Goal: Task Accomplishment & Management: Use online tool/utility

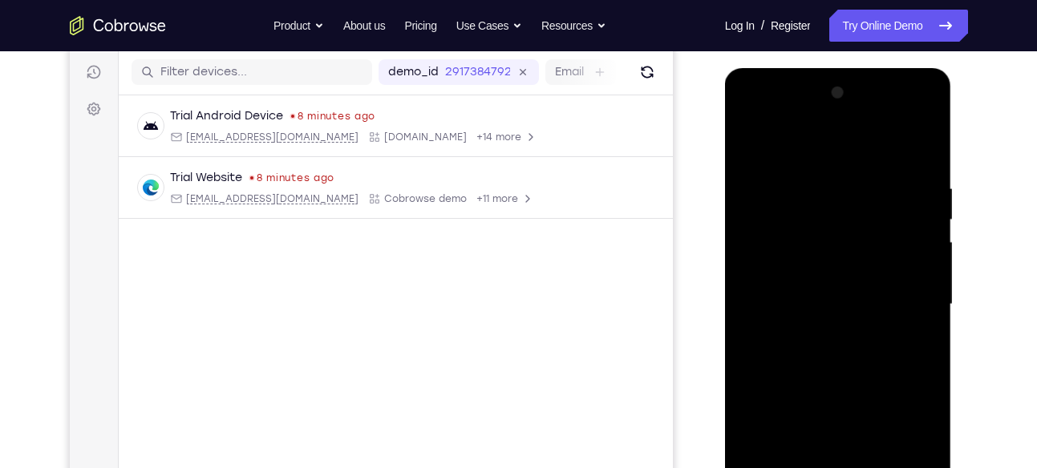
scroll to position [276, 0]
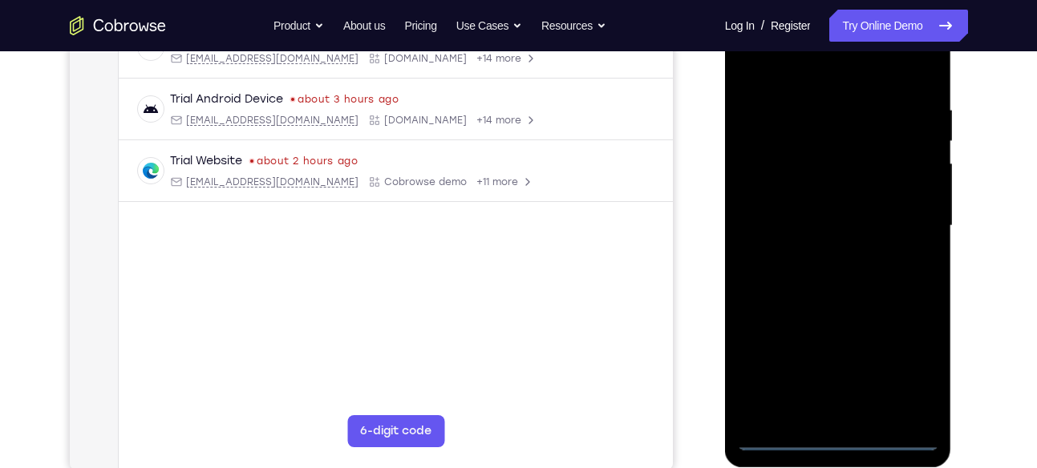
click at [833, 434] on div at bounding box center [838, 226] width 202 height 449
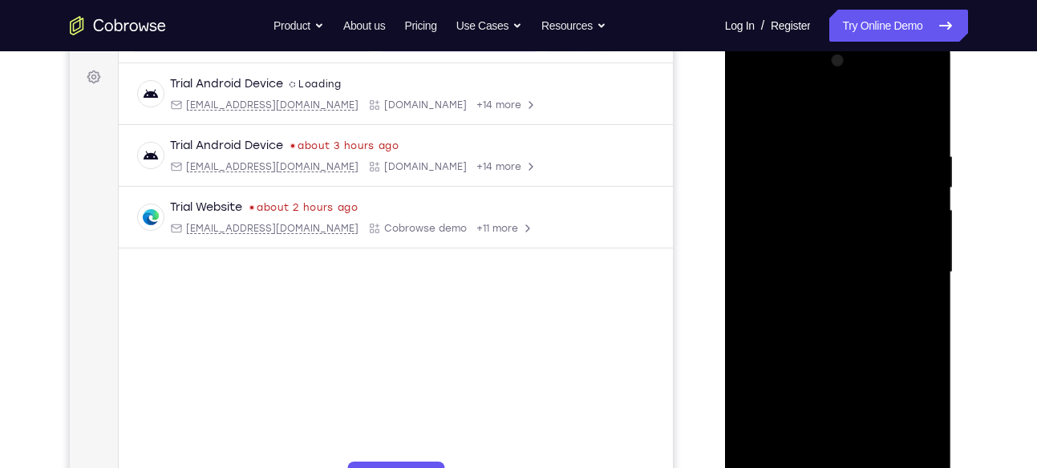
click at [921, 416] on div at bounding box center [838, 272] width 202 height 449
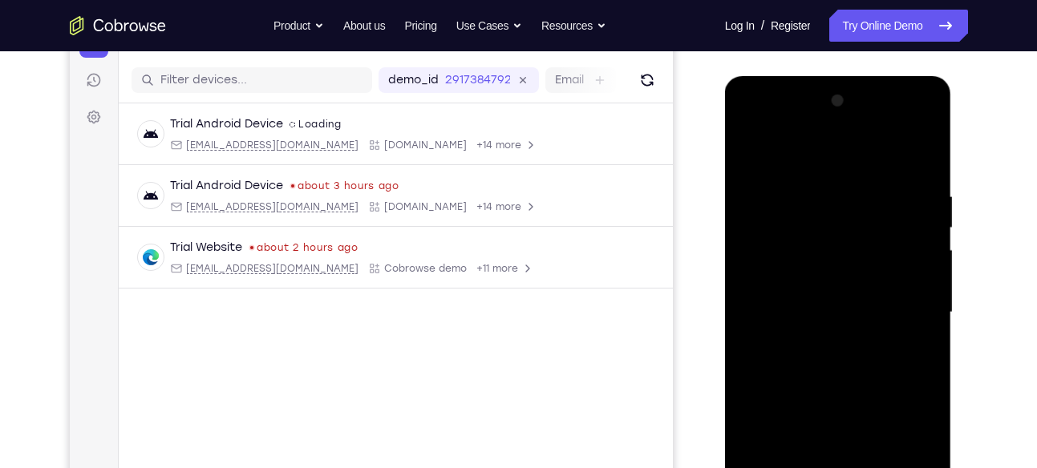
scroll to position [186, 0]
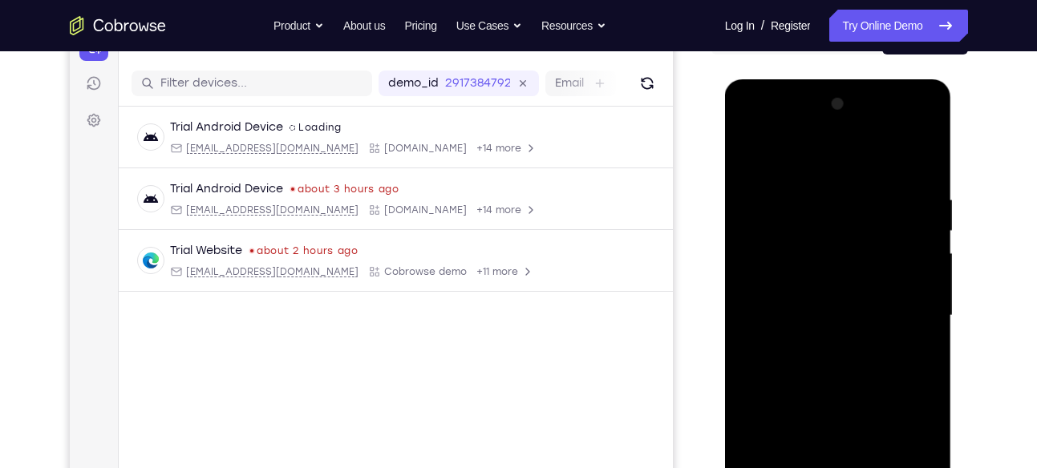
click at [767, 131] on div at bounding box center [838, 315] width 202 height 449
click at [908, 310] on div at bounding box center [838, 315] width 202 height 449
click at [816, 342] on div at bounding box center [838, 315] width 202 height 449
click at [819, 288] on div at bounding box center [838, 315] width 202 height 449
click at [814, 251] on div at bounding box center [838, 315] width 202 height 449
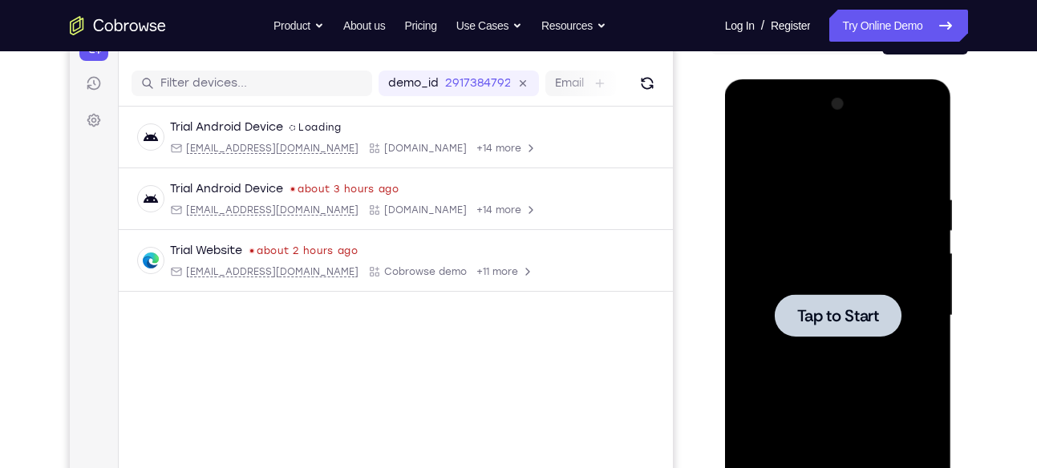
click at [871, 320] on span "Tap to Start" at bounding box center [838, 316] width 82 height 16
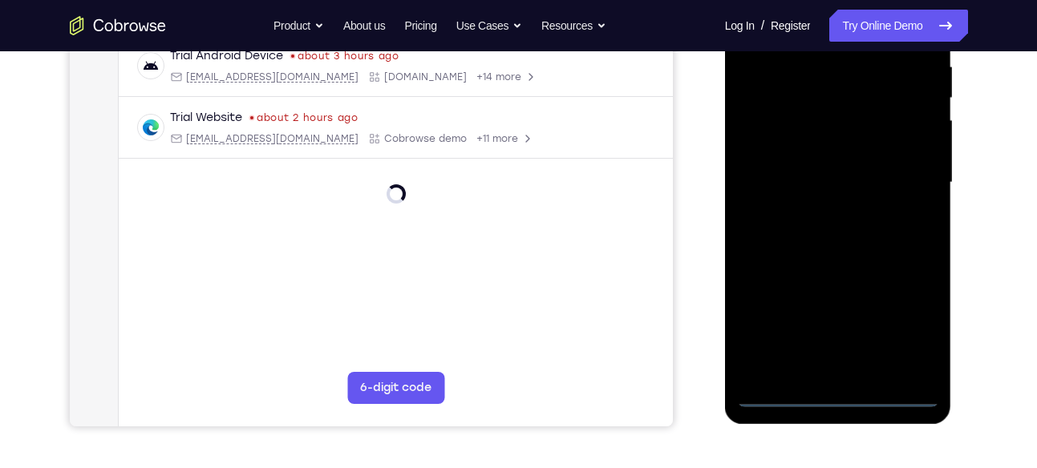
scroll to position [329, 0]
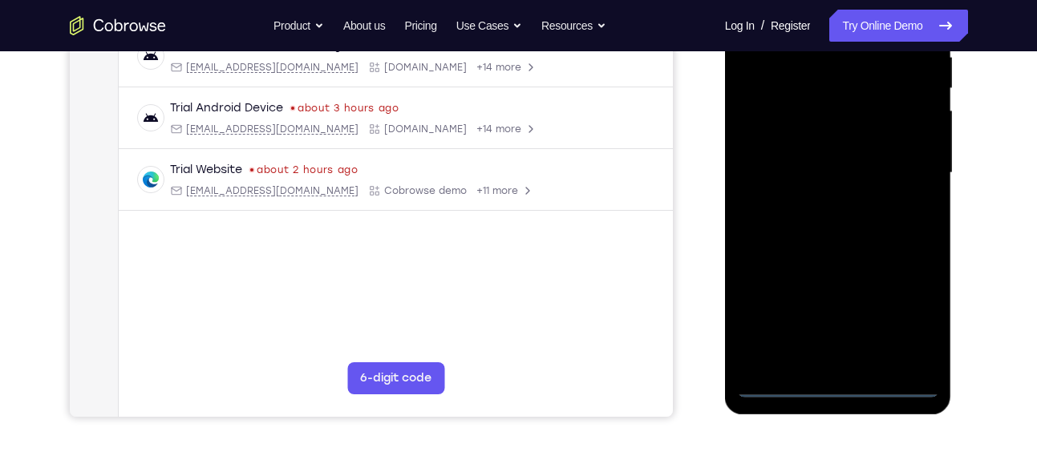
click at [835, 383] on div at bounding box center [838, 173] width 202 height 449
click at [897, 328] on div at bounding box center [838, 173] width 202 height 449
click at [915, 318] on div at bounding box center [838, 173] width 202 height 449
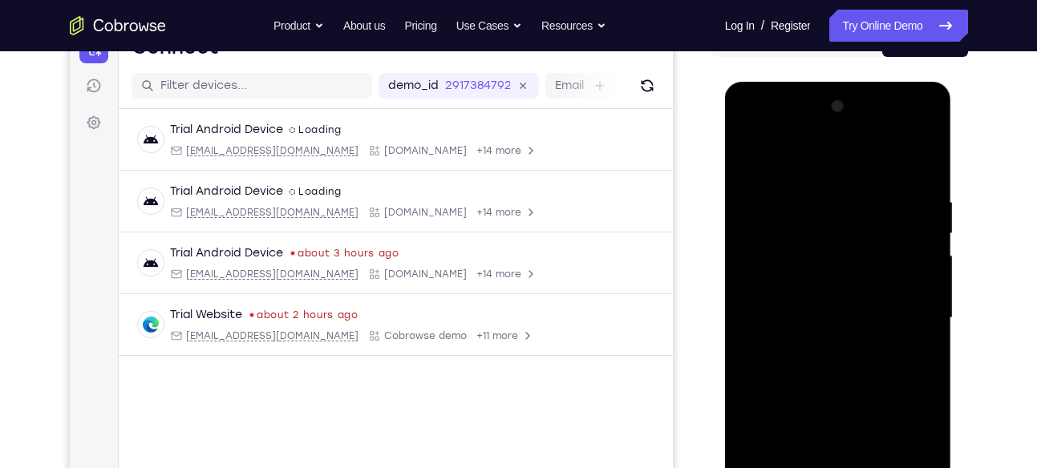
scroll to position [180, 0]
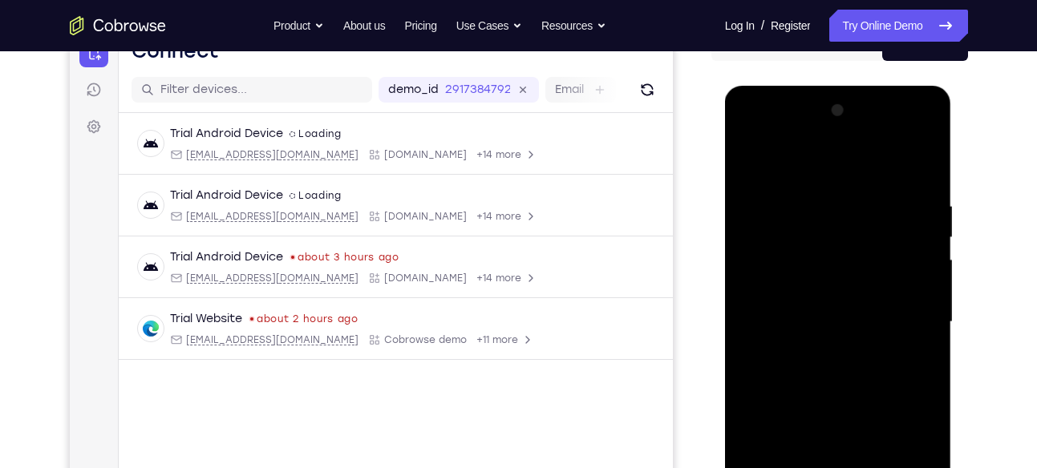
click at [763, 134] on div at bounding box center [838, 322] width 202 height 449
click at [902, 324] on div at bounding box center [838, 322] width 202 height 449
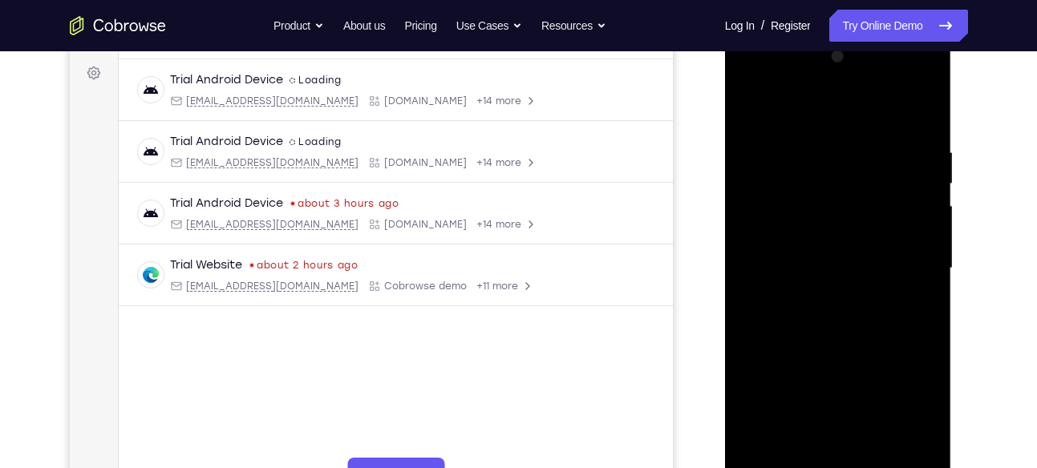
scroll to position [234, 0]
click at [819, 299] on div at bounding box center [838, 267] width 202 height 449
click at [813, 257] on div at bounding box center [838, 267] width 202 height 449
click at [824, 237] on div at bounding box center [838, 267] width 202 height 449
click at [918, 233] on div at bounding box center [838, 267] width 202 height 449
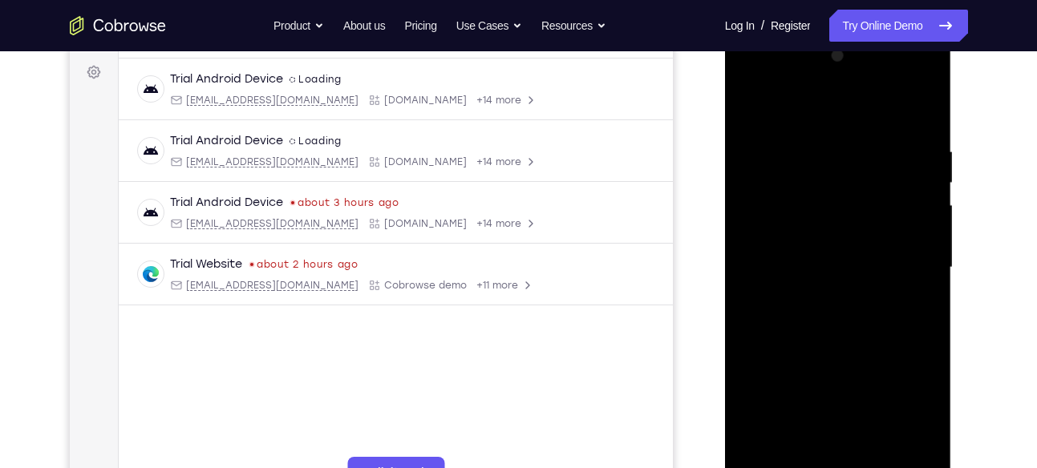
click at [837, 263] on div at bounding box center [838, 267] width 202 height 449
click at [855, 317] on div at bounding box center [838, 267] width 202 height 449
click at [824, 311] on div at bounding box center [838, 267] width 202 height 449
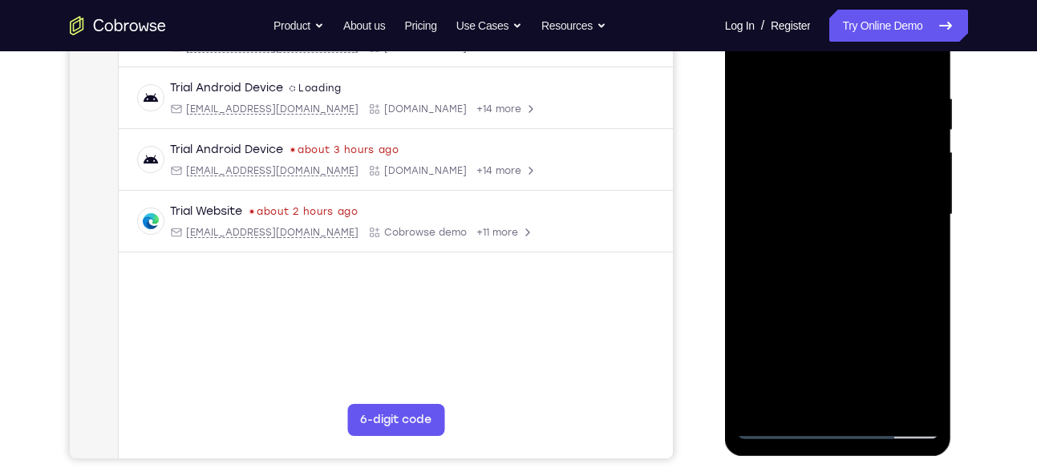
scroll to position [297, 0]
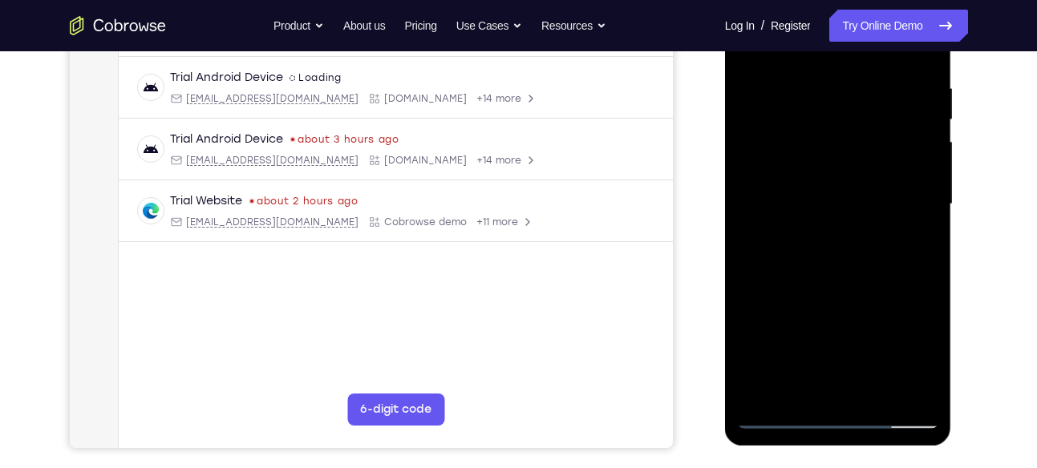
click at [835, 273] on div at bounding box center [838, 204] width 202 height 449
drag, startPoint x: 849, startPoint y: 168, endPoint x: 880, endPoint y: 383, distance: 217.1
click at [880, 383] on div at bounding box center [838, 204] width 202 height 449
drag, startPoint x: 842, startPoint y: 120, endPoint x: 857, endPoint y: 297, distance: 177.8
click at [857, 297] on div at bounding box center [838, 204] width 202 height 449
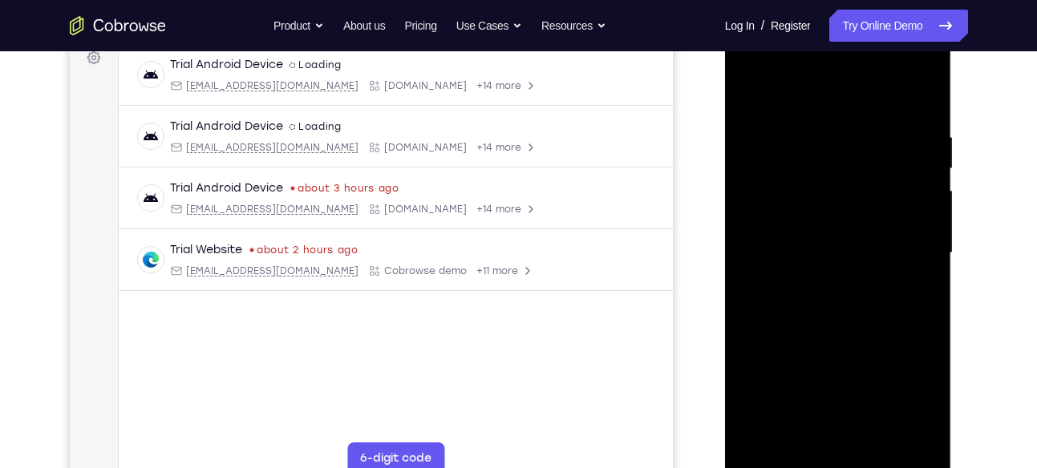
scroll to position [249, 0]
drag, startPoint x: 846, startPoint y: 178, endPoint x: 869, endPoint y: 406, distance: 228.9
click at [869, 406] on div at bounding box center [838, 252] width 202 height 449
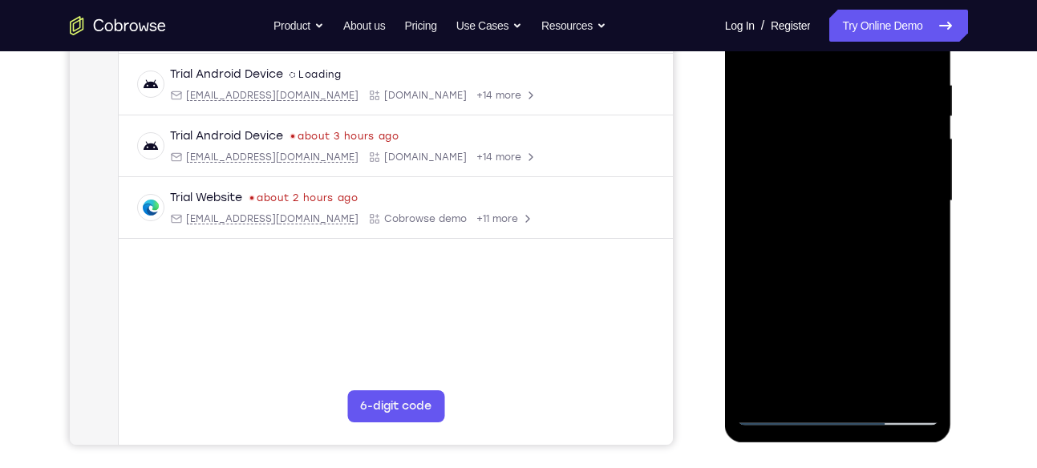
scroll to position [300, 0]
click at [925, 274] on div at bounding box center [838, 202] width 202 height 449
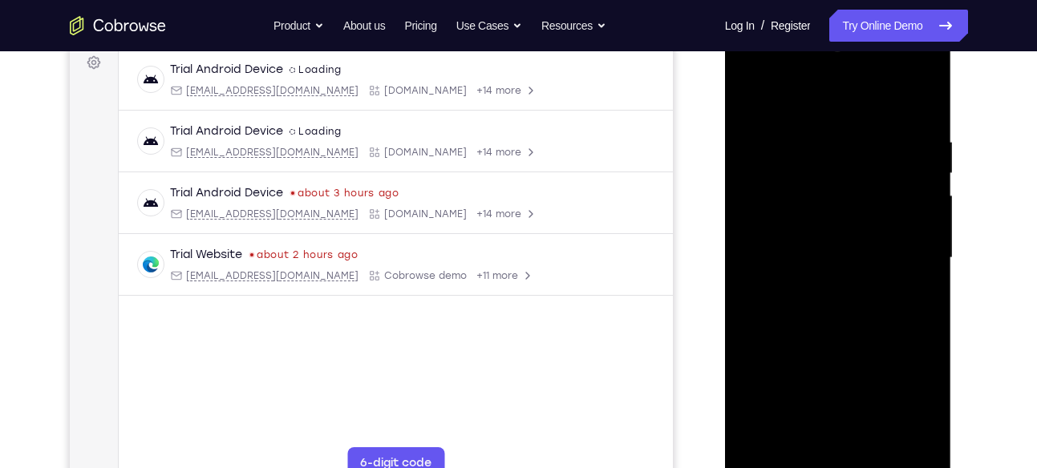
scroll to position [247, 0]
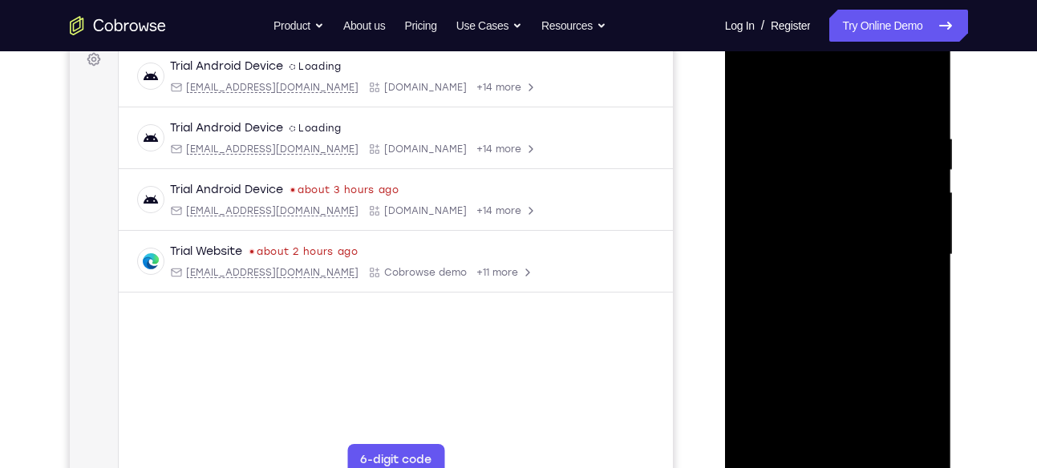
click at [929, 327] on div at bounding box center [838, 254] width 202 height 449
click at [923, 325] on div at bounding box center [838, 254] width 202 height 449
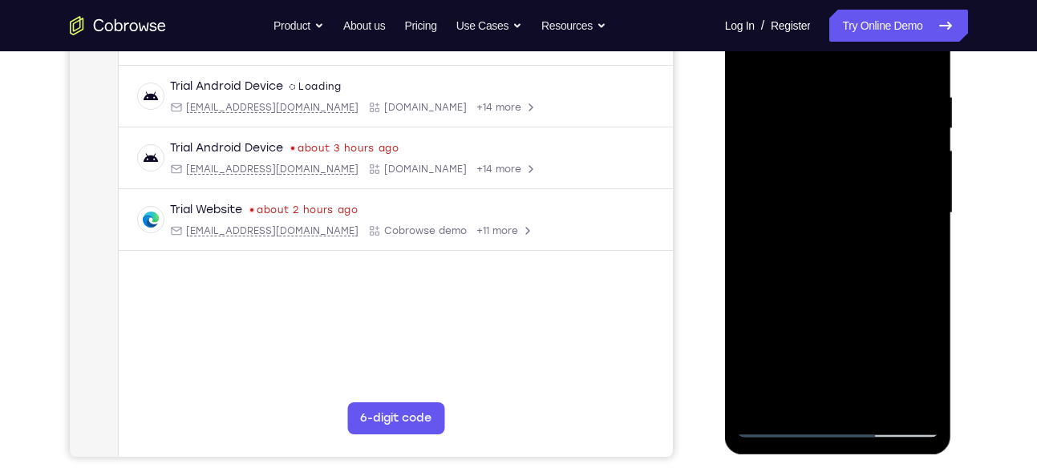
scroll to position [292, 0]
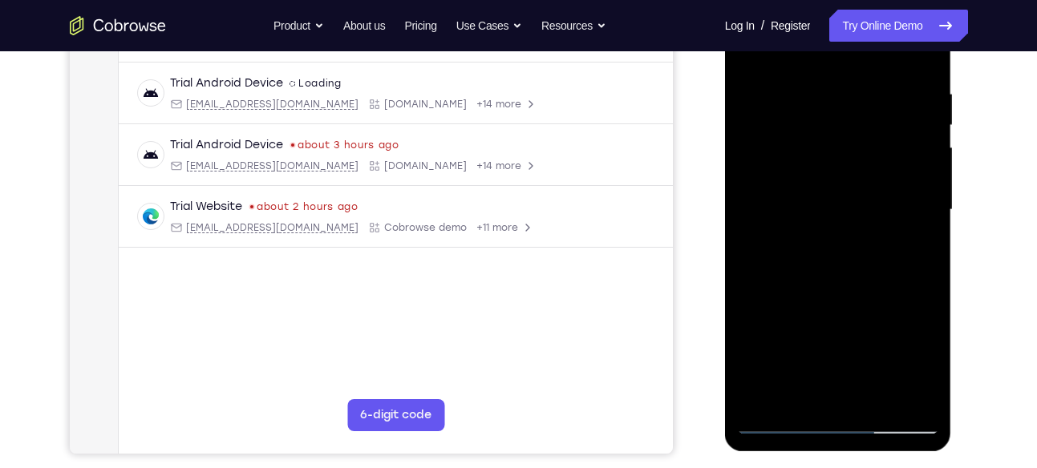
drag, startPoint x: 859, startPoint y: 153, endPoint x: 925, endPoint y: 374, distance: 230.1
click at [925, 374] on div at bounding box center [838, 210] width 202 height 449
drag, startPoint x: 841, startPoint y: 134, endPoint x: 896, endPoint y: 350, distance: 223.4
click at [896, 350] on div at bounding box center [838, 210] width 202 height 449
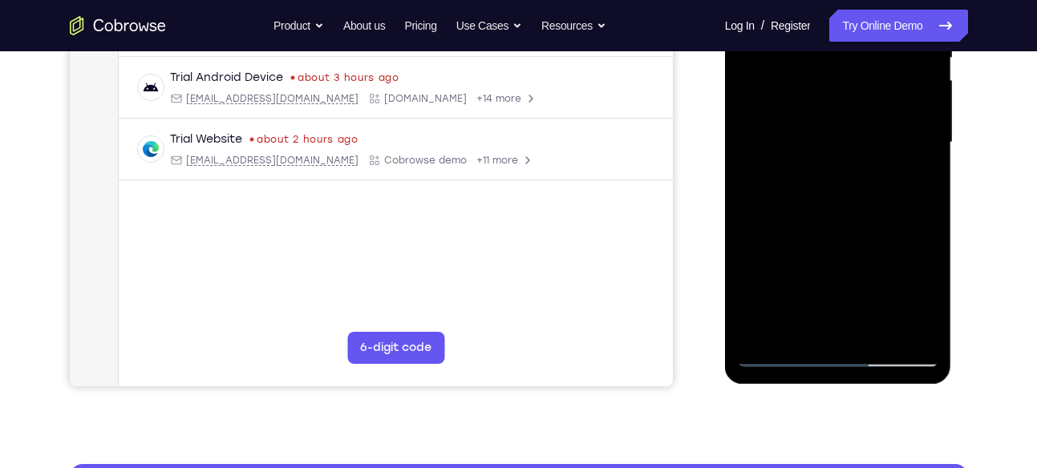
scroll to position [361, 0]
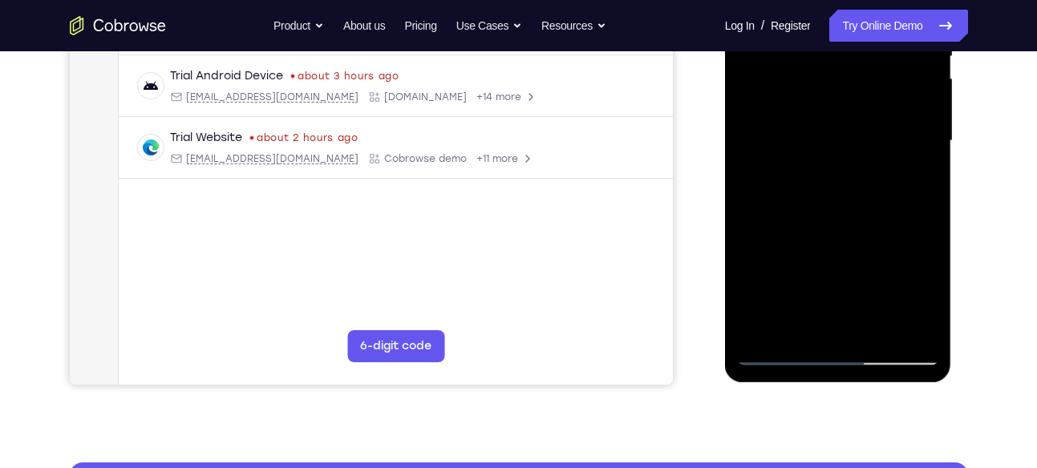
click at [884, 334] on div at bounding box center [838, 141] width 202 height 449
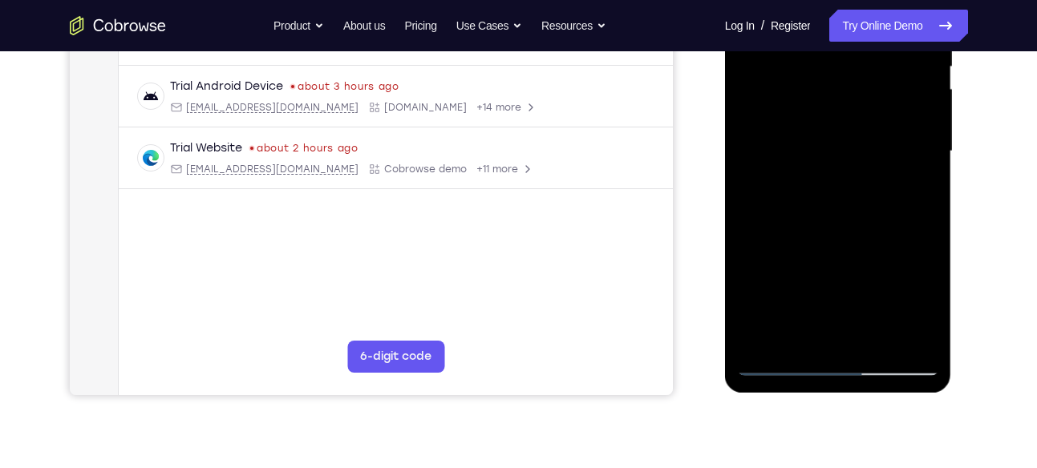
scroll to position [351, 0]
click at [841, 237] on div at bounding box center [838, 150] width 202 height 449
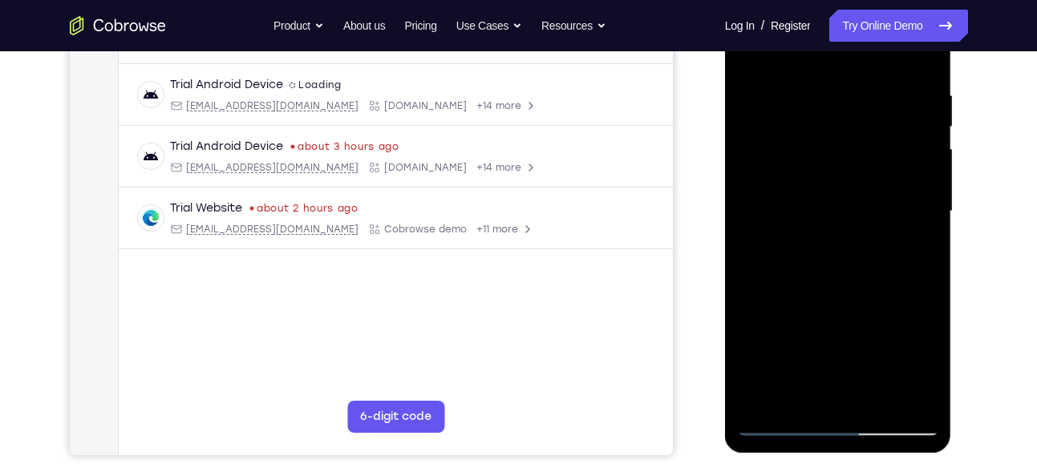
scroll to position [215, 0]
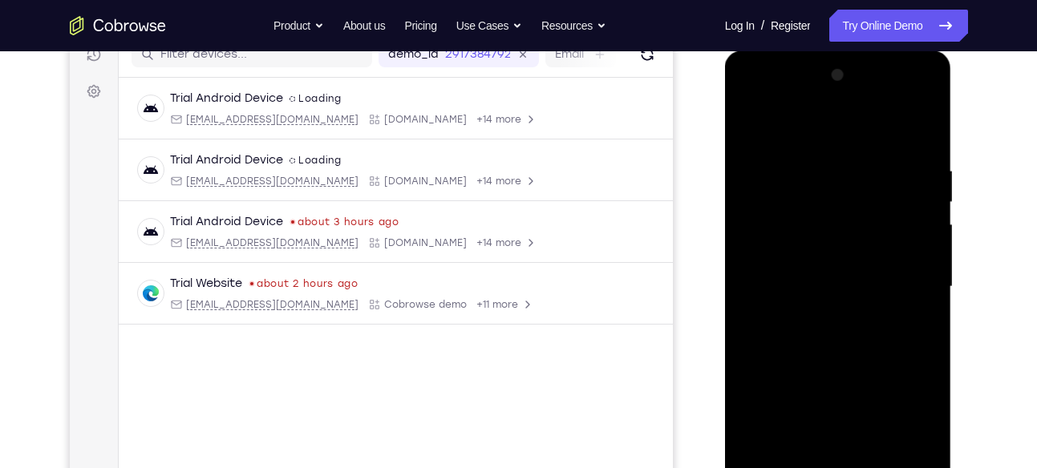
click at [749, 123] on div at bounding box center [838, 287] width 202 height 449
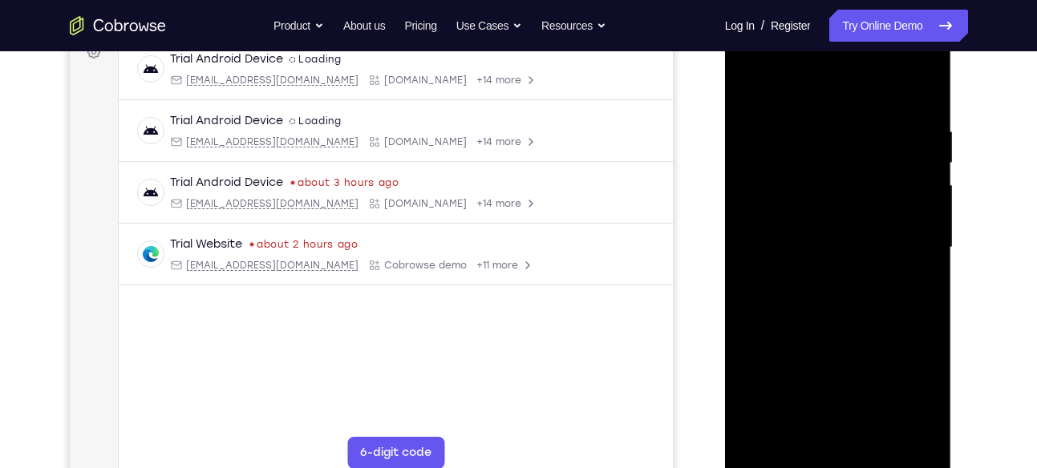
scroll to position [255, 0]
click at [815, 112] on div at bounding box center [838, 246] width 202 height 449
drag, startPoint x: 927, startPoint y: 210, endPoint x: 786, endPoint y: 198, distance: 141.6
click at [786, 198] on div at bounding box center [838, 246] width 202 height 449
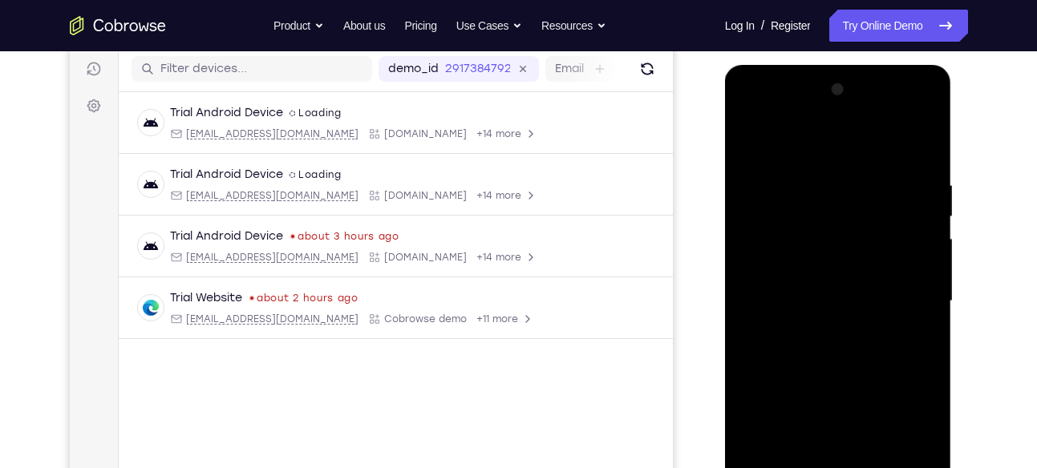
scroll to position [180, 0]
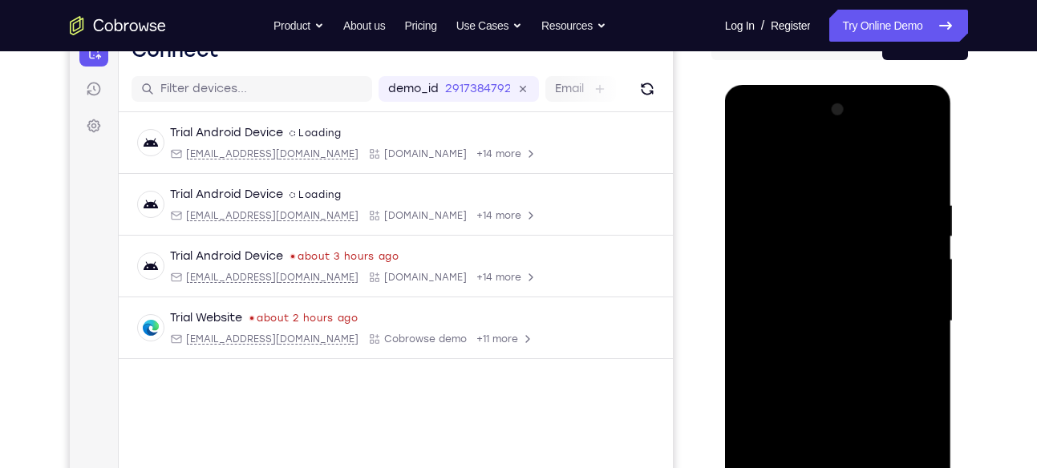
click at [918, 169] on div at bounding box center [838, 321] width 202 height 449
